Goal: Find contact information: Find contact information

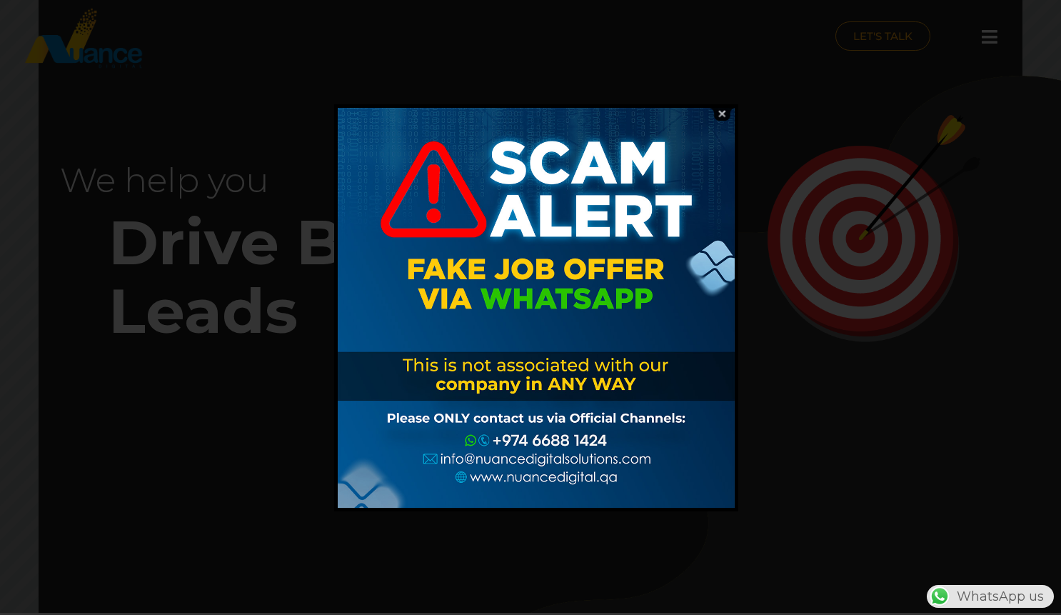
click at [720, 113] on img at bounding box center [721, 114] width 27 height 14
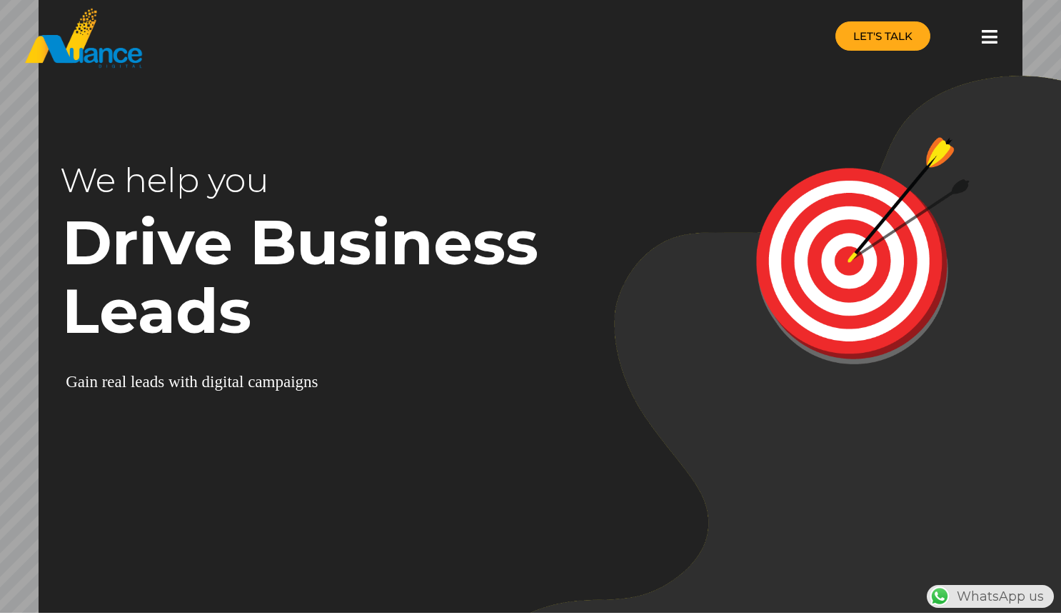
click at [881, 36] on span "LET'S TALK" at bounding box center [882, 36] width 59 height 11
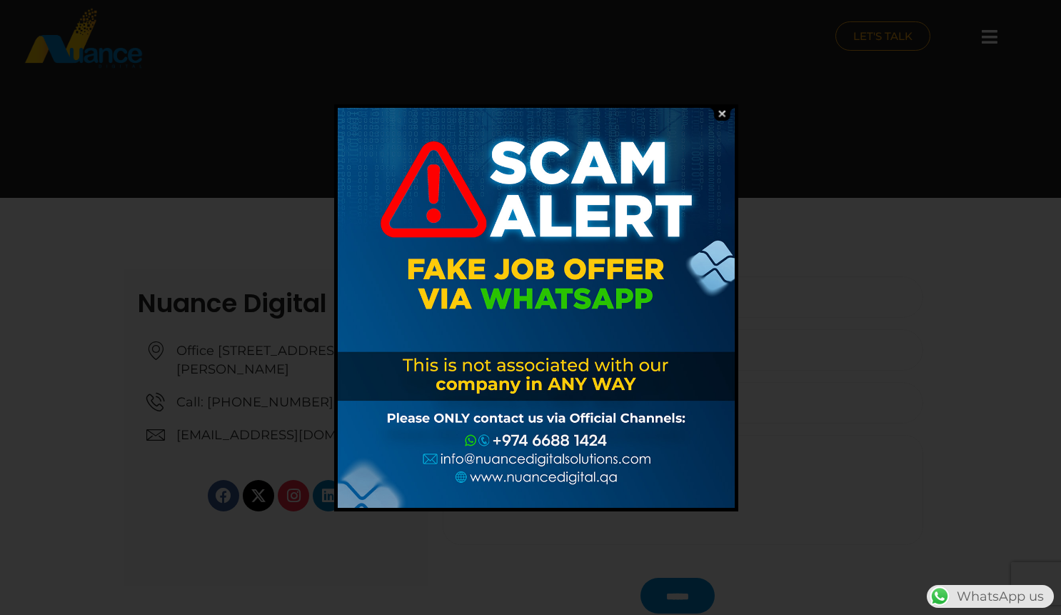
click at [705, 114] on div at bounding box center [536, 308] width 397 height 400
click at [715, 111] on img at bounding box center [721, 114] width 27 height 14
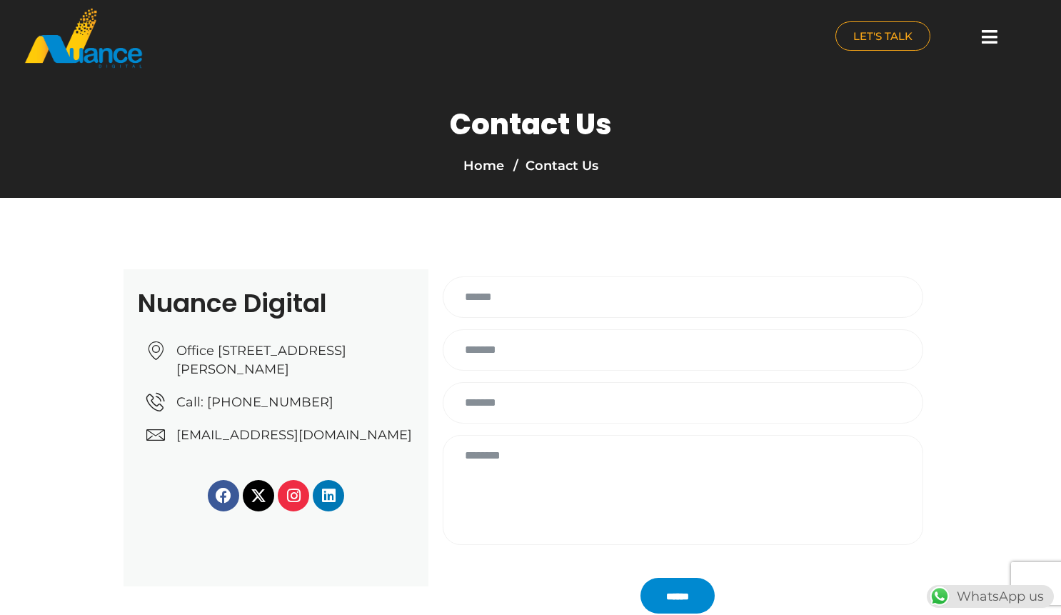
click at [299, 378] on span "Office [STREET_ADDRESS][PERSON_NAME]" at bounding box center [294, 359] width 242 height 37
